Goal: Information Seeking & Learning: Learn about a topic

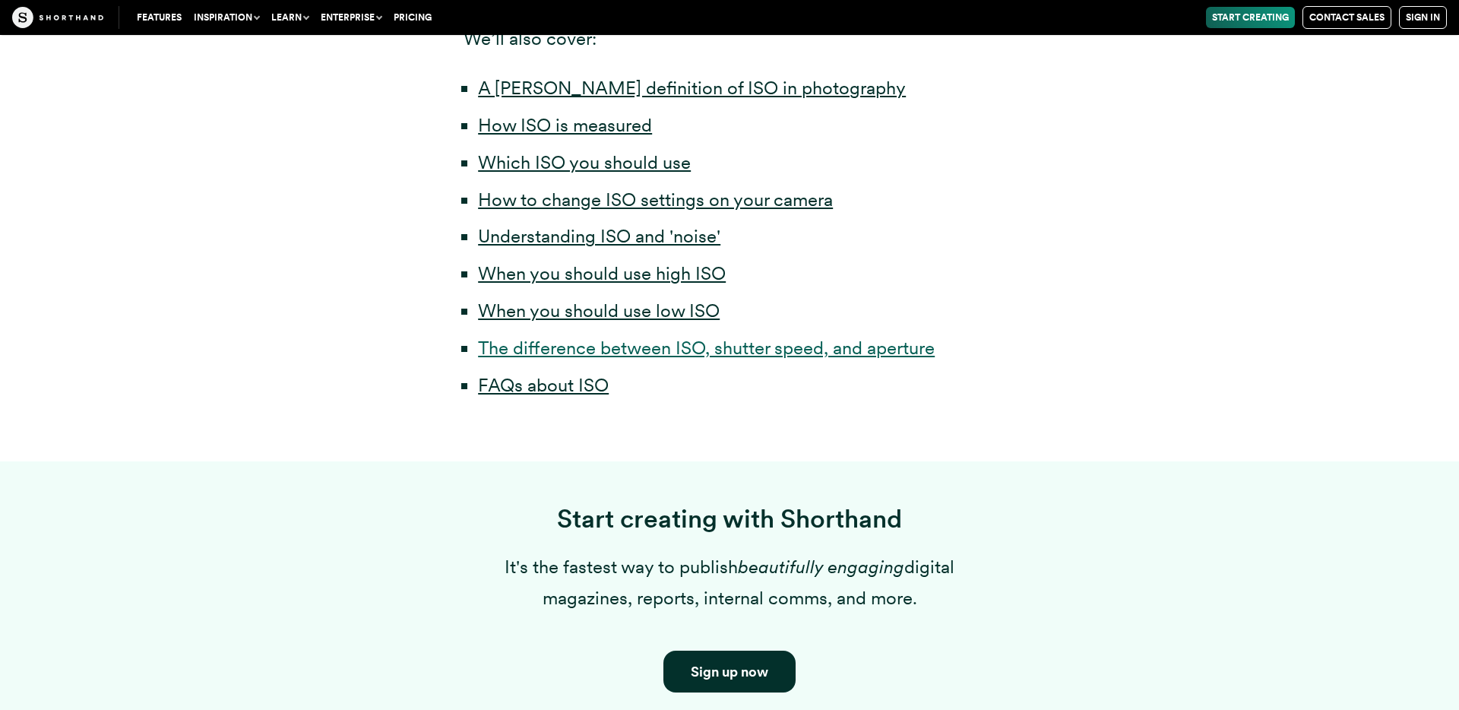
click at [712, 353] on link "The difference between ISO, shutter speed, and aperture" at bounding box center [706, 348] width 457 height 22
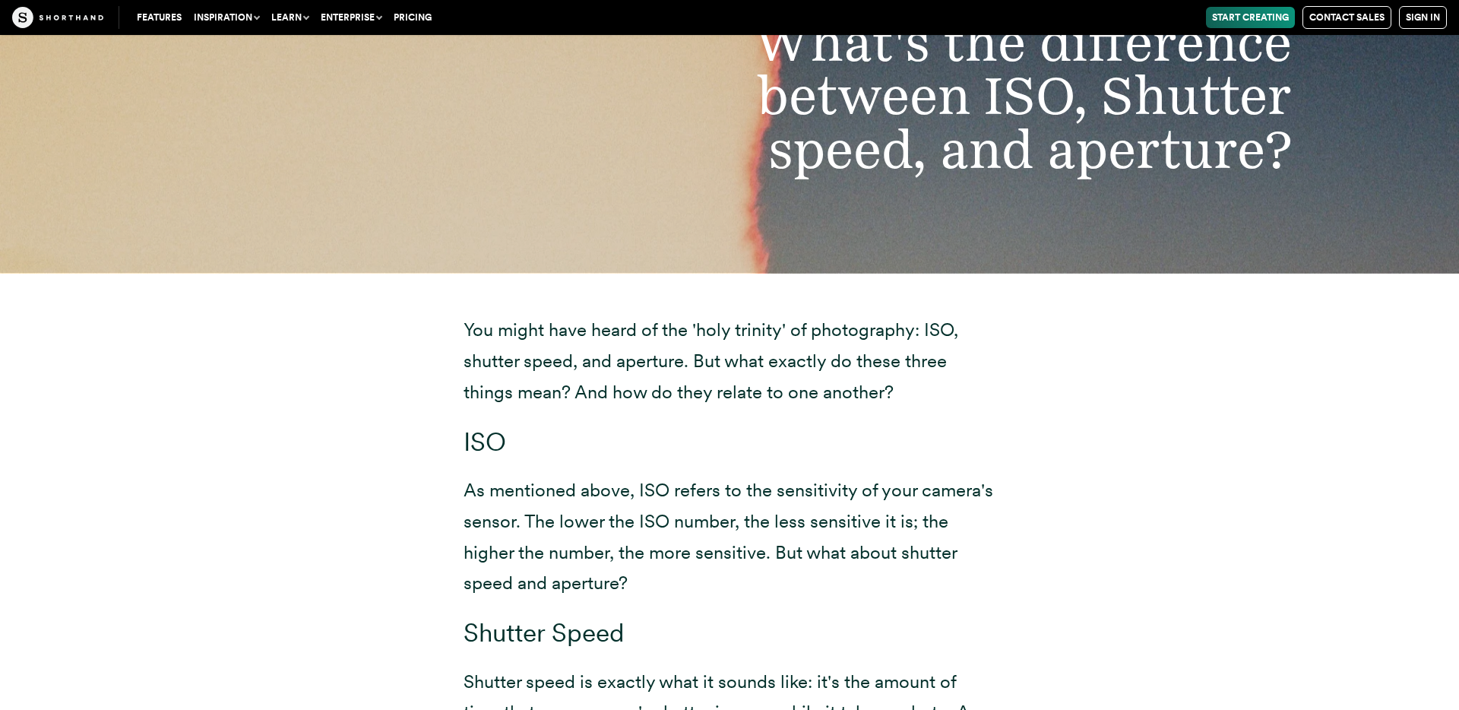
scroll to position [9619, 0]
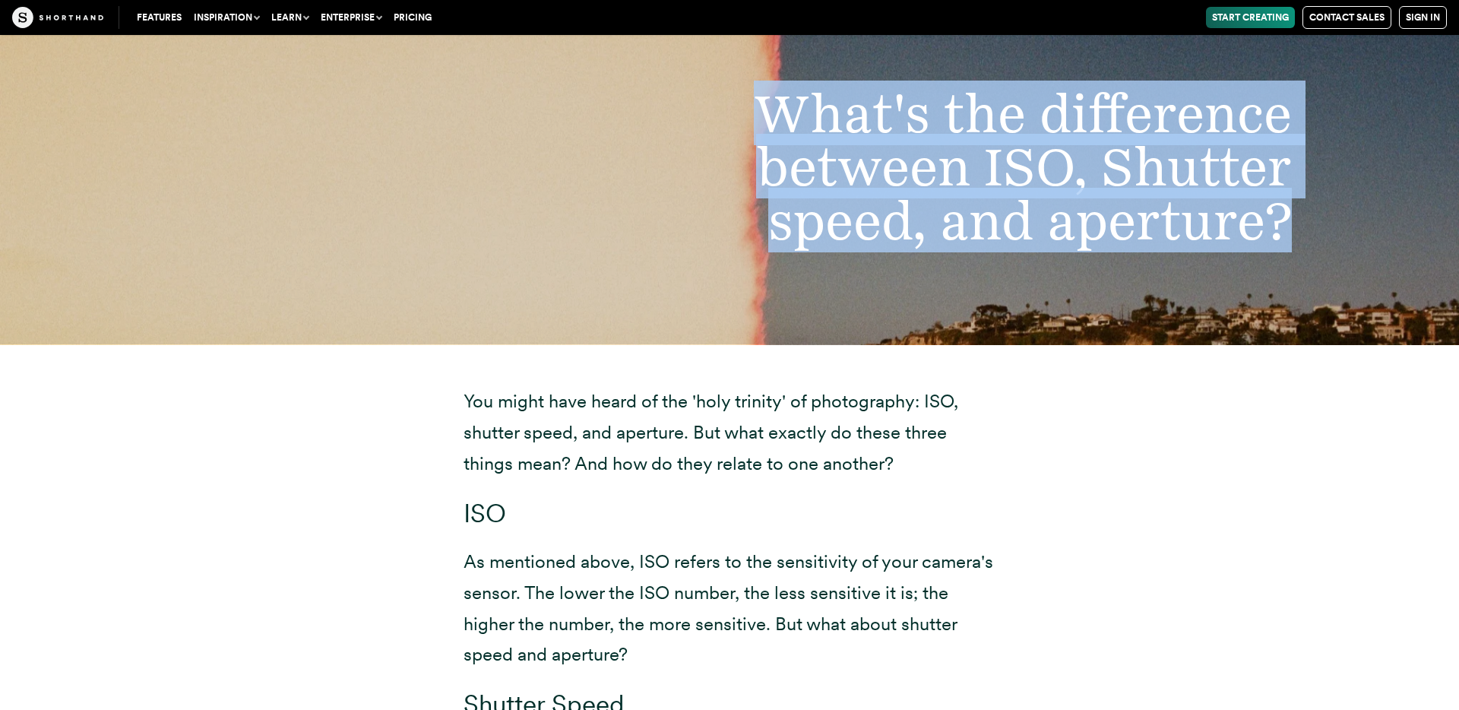
drag, startPoint x: 761, startPoint y: 107, endPoint x: 1111, endPoint y: 204, distance: 362.6
click at [1340, 246] on div "What's the difference between ISO, Shutter speed, and aperture?" at bounding box center [729, 166] width 1459 height 355
copy h2 "What's the difference between ISO, Shutter speed, and aperture?"
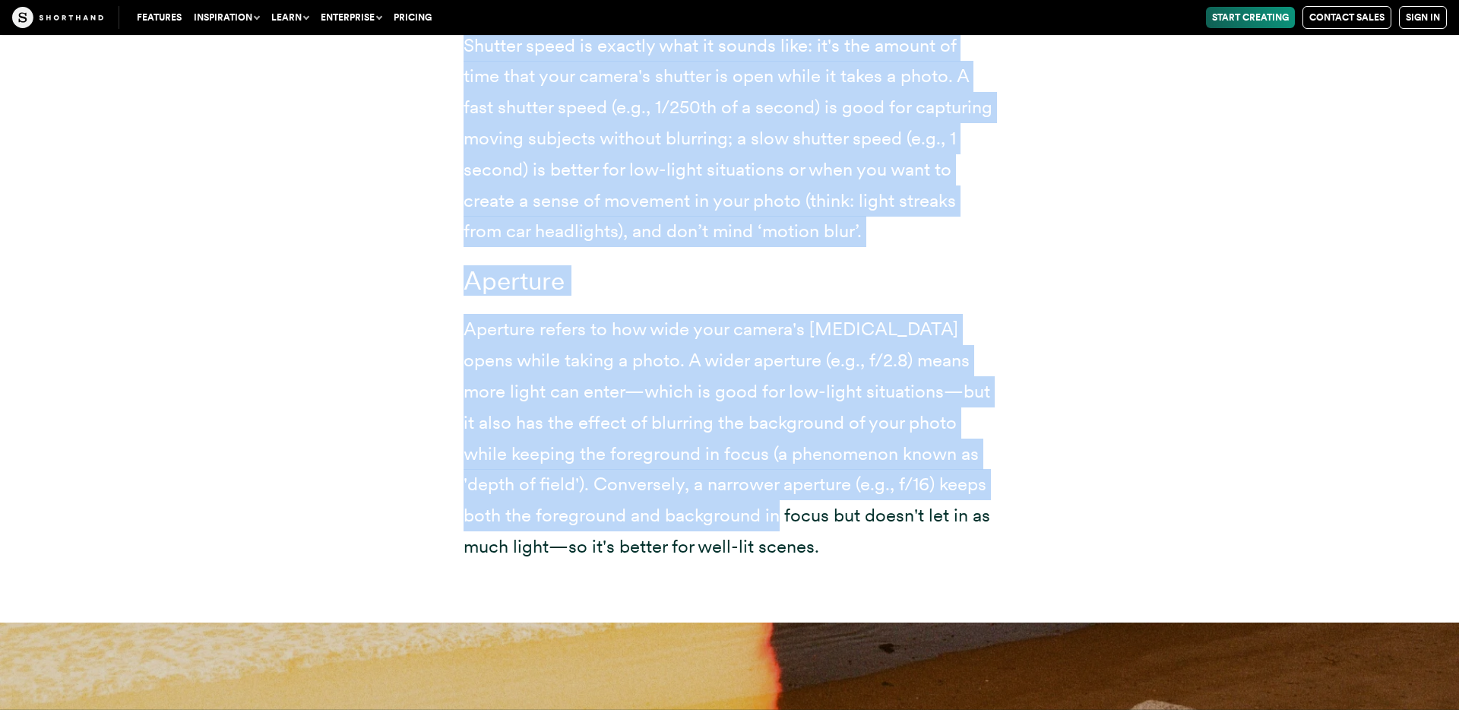
scroll to position [10344, 0]
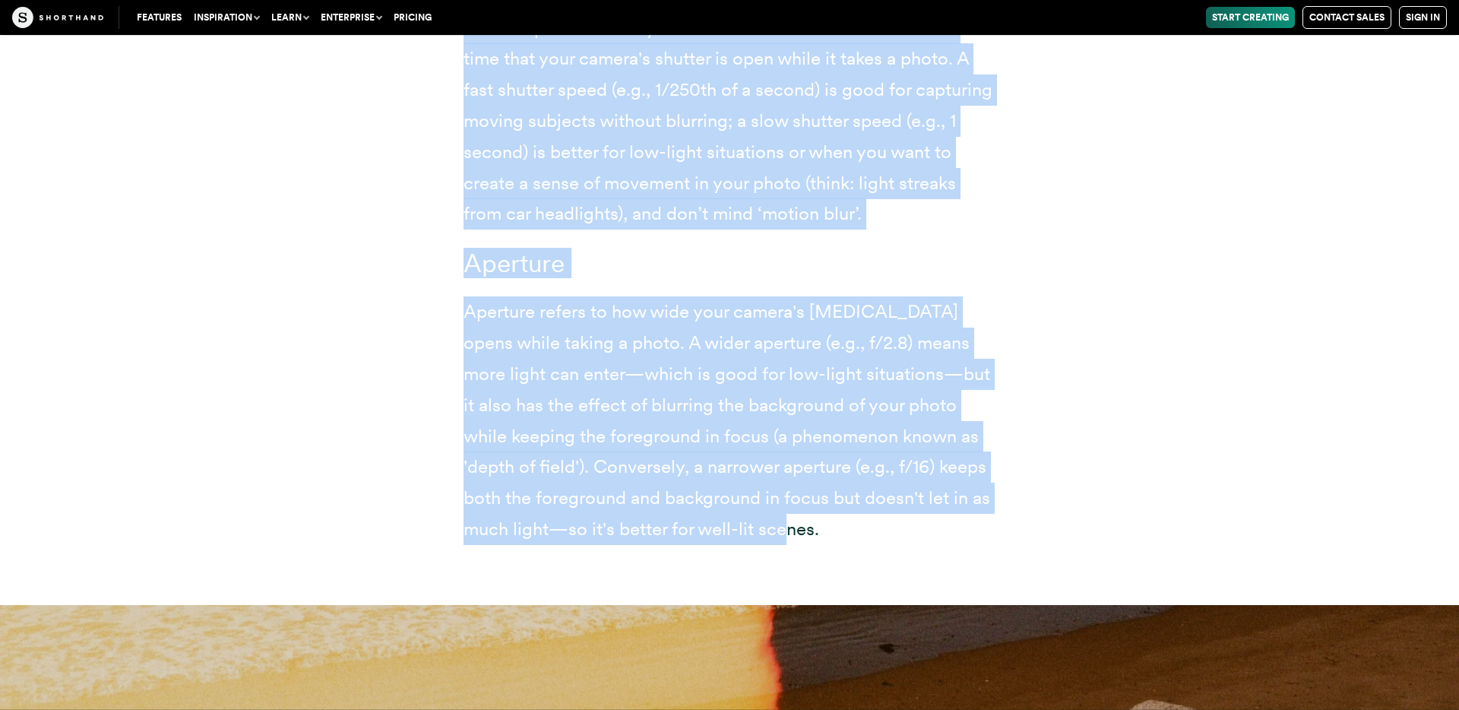
drag, startPoint x: 467, startPoint y: 362, endPoint x: 831, endPoint y: 521, distance: 397.4
click at [831, 521] on div "You might have heard of the 'holy trinity' of photography: ISO, shutter speed, …" at bounding box center [730, 102] width 532 height 883
copy div "LOR Ip dolorsita conse, ADI elitse do eiu temporincid ut labo etdolo'm aliqua. …"
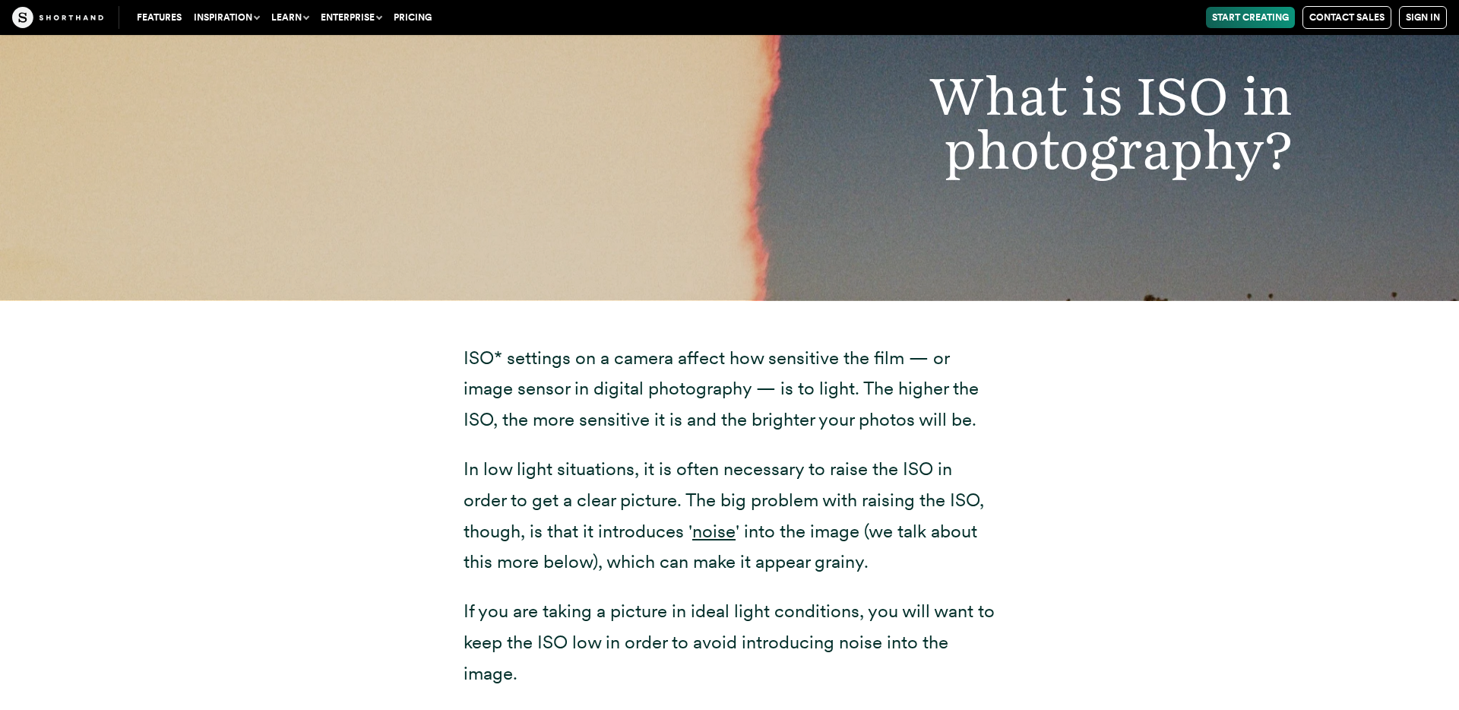
scroll to position [0, 0]
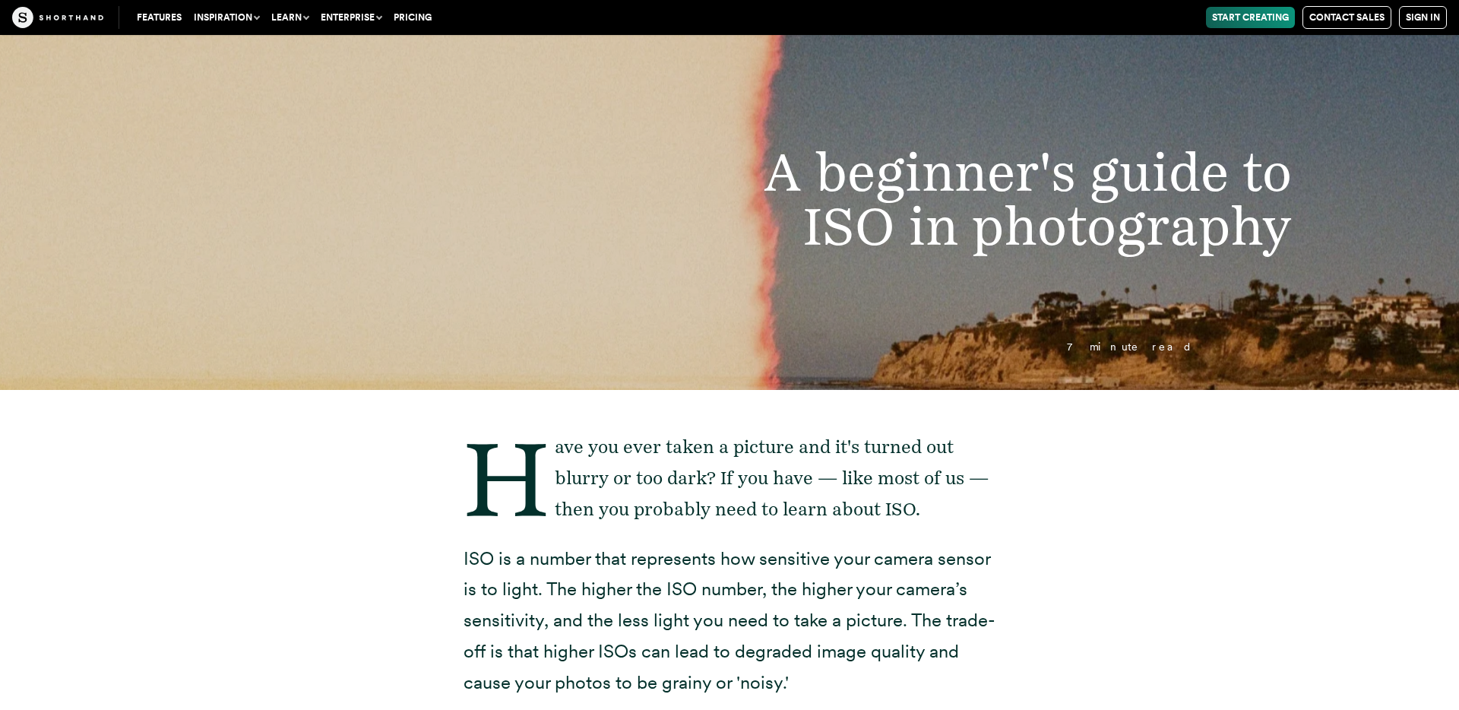
click at [50, 17] on img at bounding box center [57, 17] width 91 height 21
